Goal: Task Accomplishment & Management: Manage account settings

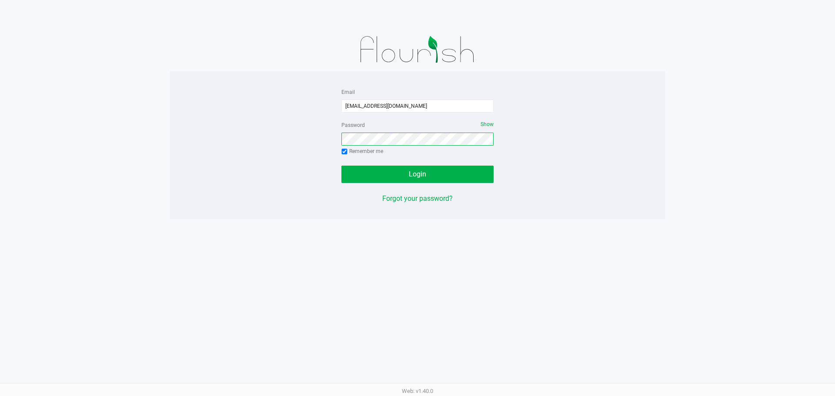
click at [342, 166] on button "Login" at bounding box center [418, 174] width 152 height 17
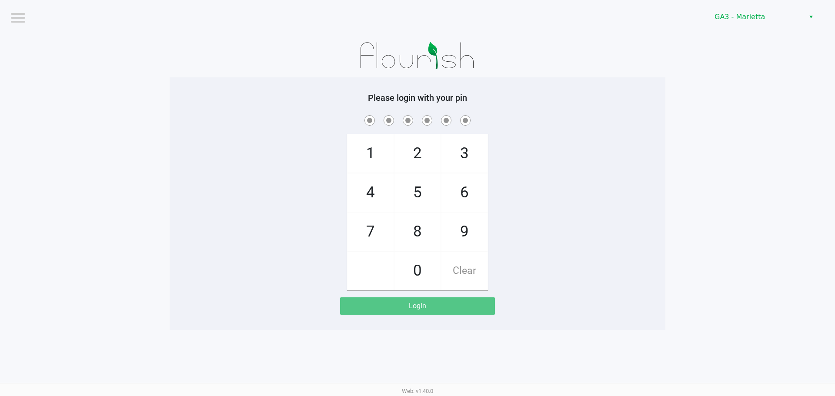
drag, startPoint x: 367, startPoint y: 151, endPoint x: 374, endPoint y: 174, distance: 23.8
click at [368, 151] on span "1" at bounding box center [371, 153] width 46 height 38
checkbox input "true"
click at [376, 188] on span "4" at bounding box center [371, 193] width 46 height 38
checkbox input "true"
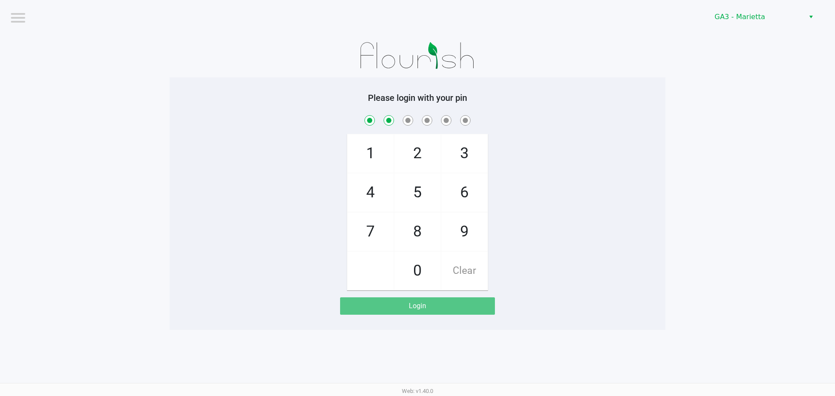
click at [413, 158] on span "2" at bounding box center [418, 153] width 46 height 38
checkbox input "true"
click at [382, 151] on span "1" at bounding box center [371, 153] width 46 height 38
checkbox input "true"
click at [376, 198] on span "4" at bounding box center [371, 193] width 46 height 38
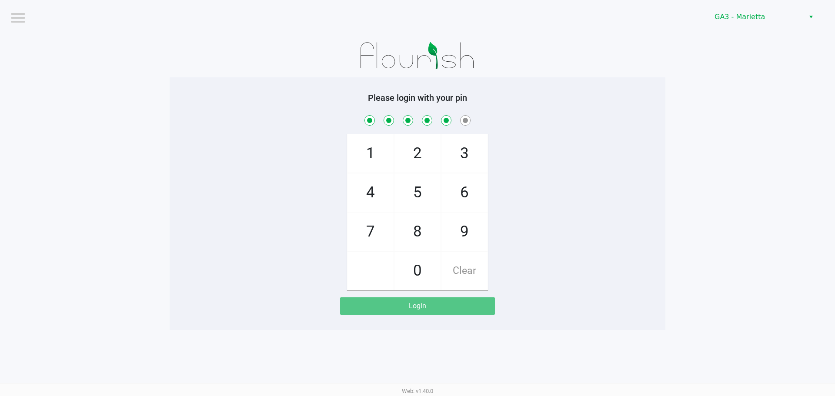
checkbox input "true"
click at [419, 271] on span "0" at bounding box center [418, 271] width 46 height 38
checkbox input "true"
